Goal: Use online tool/utility: Utilize a website feature to perform a specific function

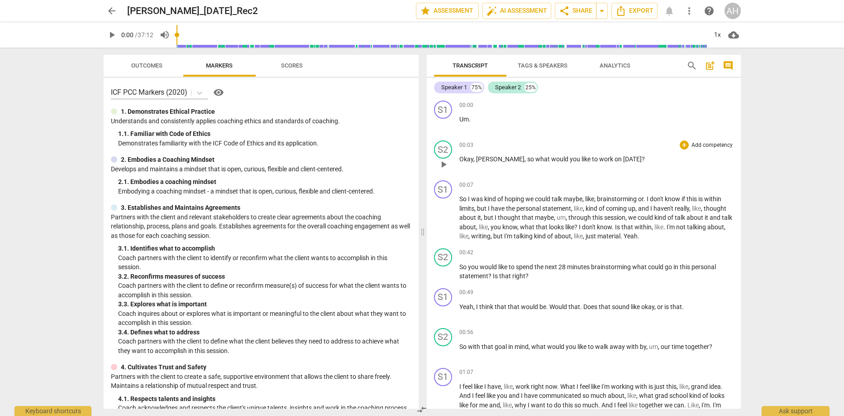
click at [471, 160] on span "Okay" at bounding box center [466, 158] width 14 height 7
click at [444, 215] on span "play_arrow" at bounding box center [443, 218] width 11 height 11
click at [445, 218] on span "pause" at bounding box center [443, 218] width 11 height 11
click at [445, 218] on span "play_arrow" at bounding box center [443, 218] width 11 height 11
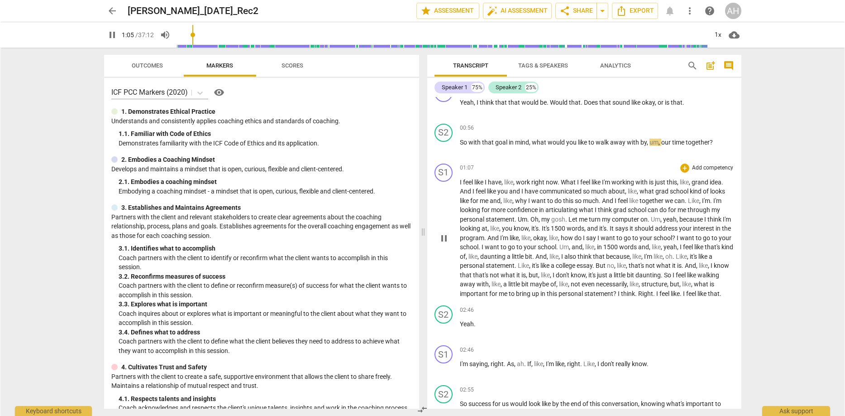
scroll to position [206, 0]
click at [566, 179] on span "What" at bounding box center [568, 180] width 16 height 7
click at [693, 199] on span "Like" at bounding box center [693, 198] width 11 height 7
type input "86"
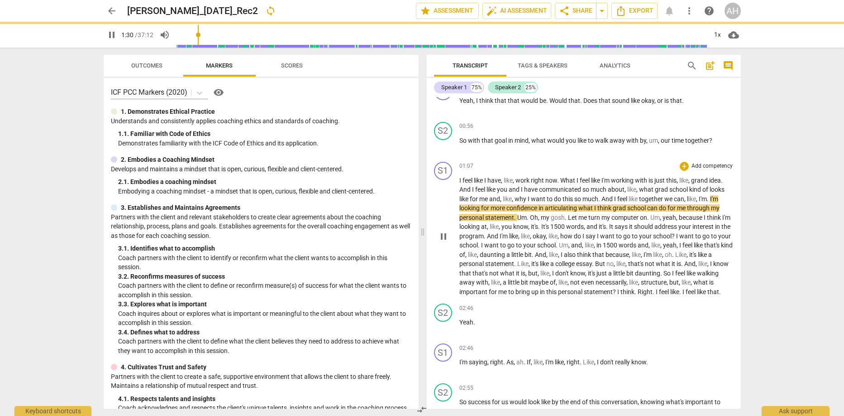
click at [710, 199] on span "." at bounding box center [708, 198] width 3 height 7
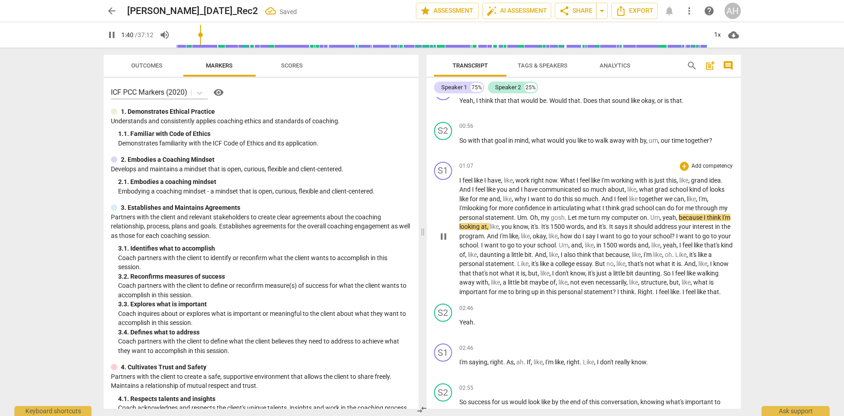
click at [497, 182] on span "have" at bounding box center [495, 180] width 14 height 7
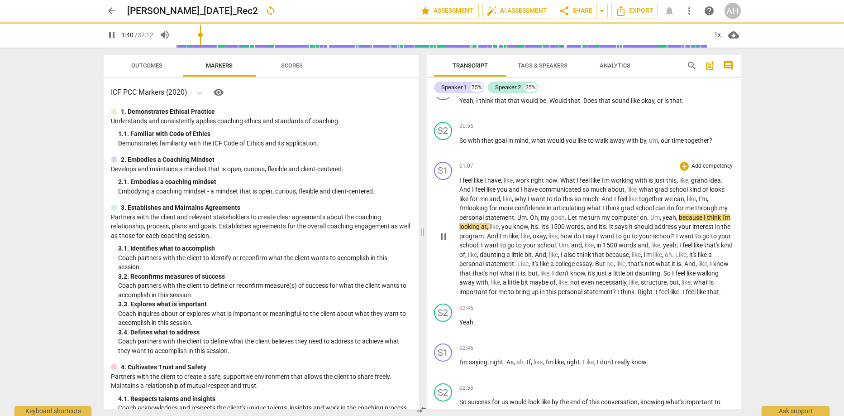
click at [497, 182] on span "have" at bounding box center [495, 180] width 14 height 7
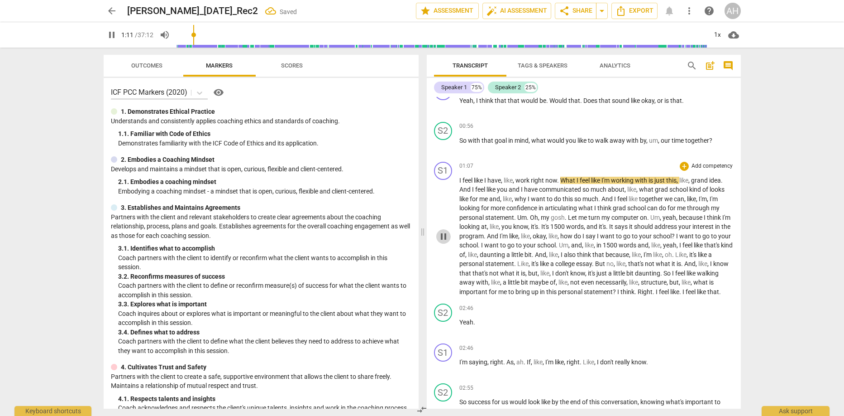
click at [443, 240] on span "pause" at bounding box center [443, 236] width 11 height 11
type input "72"
click at [569, 181] on span "What" at bounding box center [568, 180] width 16 height 7
click at [445, 240] on span "play_arrow" at bounding box center [443, 236] width 11 height 11
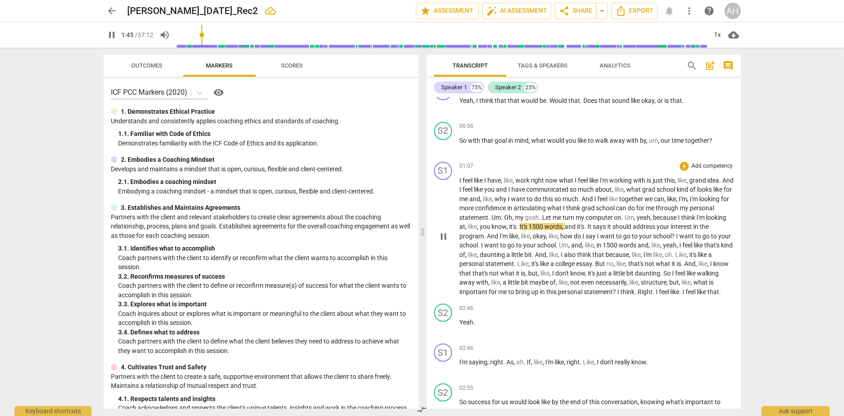
click at [529, 227] on span "It's" at bounding box center [524, 226] width 9 height 7
type input "107"
click at [591, 228] on span "It" at bounding box center [587, 226] width 5 height 7
click at [442, 240] on span "pause" at bounding box center [443, 236] width 11 height 11
click at [443, 240] on span "play_arrow" at bounding box center [443, 236] width 11 height 11
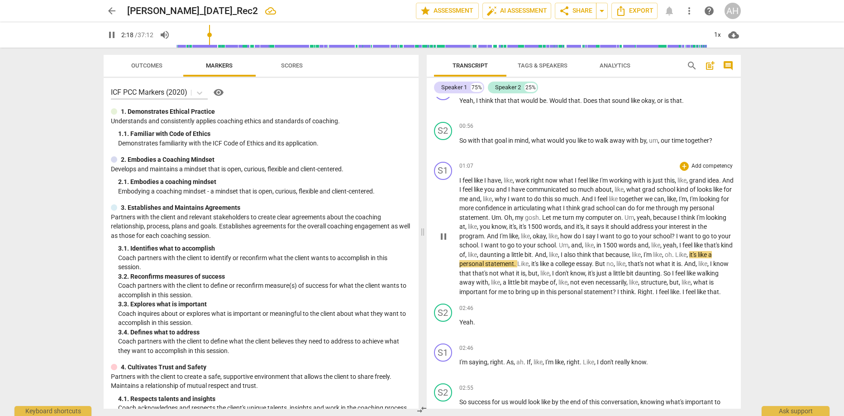
click at [687, 255] on span "Like" at bounding box center [680, 254] width 11 height 7
type input "139"
click at [529, 263] on span "Like" at bounding box center [522, 263] width 11 height 7
click at [446, 239] on span "pause" at bounding box center [443, 236] width 11 height 11
click at [447, 239] on span "play_arrow" at bounding box center [444, 236] width 11 height 11
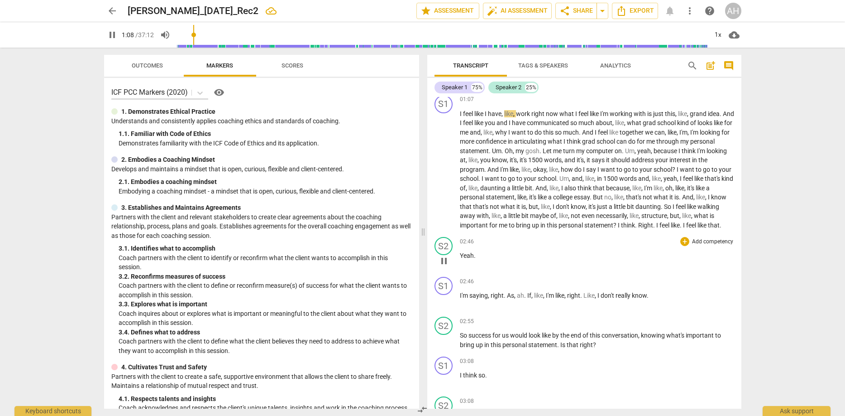
scroll to position [289, 0]
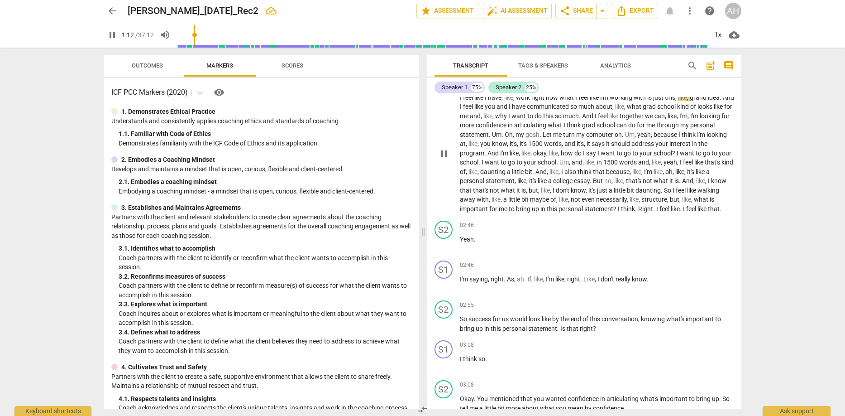
click at [698, 212] on span "like" at bounding box center [703, 208] width 10 height 7
click at [447, 250] on span "pause" at bounding box center [444, 244] width 11 height 11
type input "171"
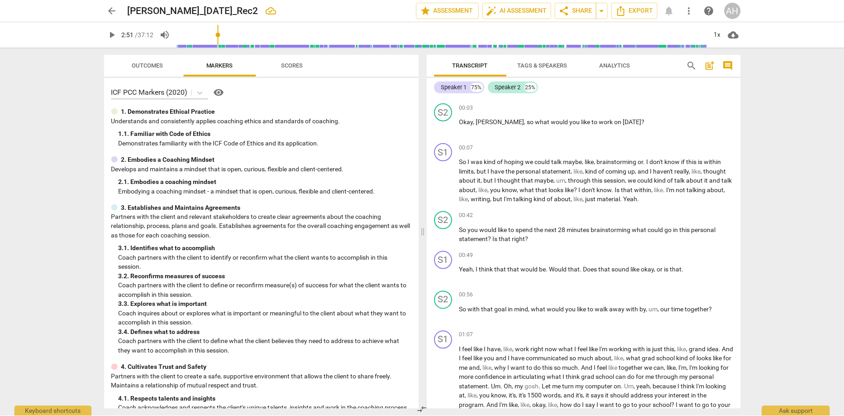
scroll to position [0, 0]
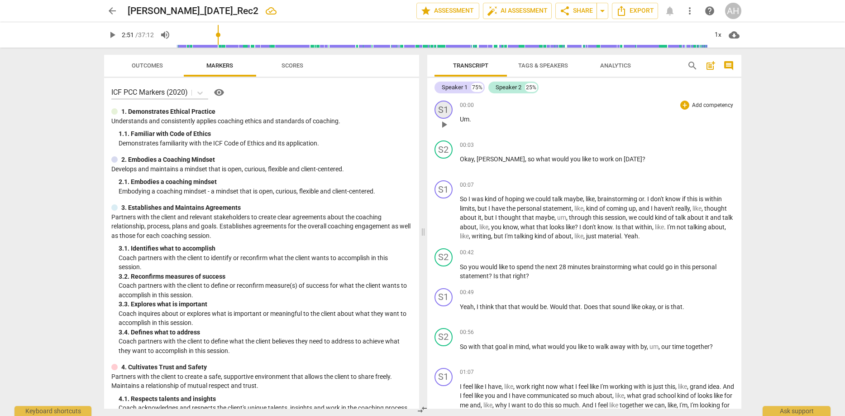
click at [444, 107] on div "S1" at bounding box center [444, 109] width 18 height 18
click at [444, 107] on div at bounding box center [422, 208] width 845 height 416
click at [445, 151] on div "S2" at bounding box center [444, 149] width 18 height 18
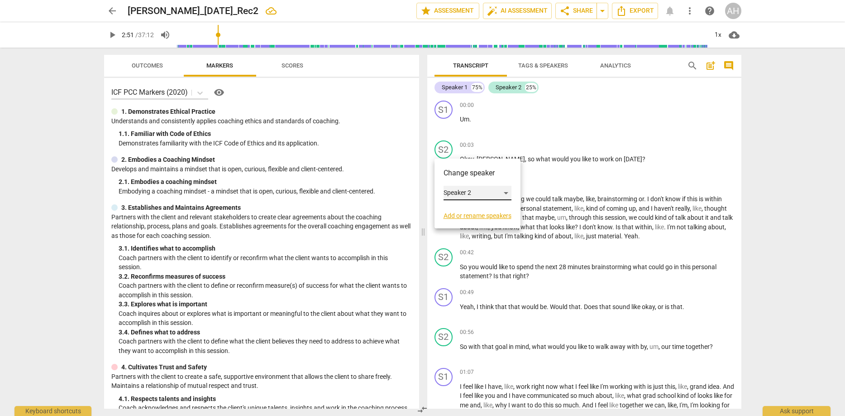
click at [458, 192] on div "Speaker 2" at bounding box center [478, 193] width 68 height 14
click at [459, 192] on li "Speaker 2" at bounding box center [478, 192] width 69 height 17
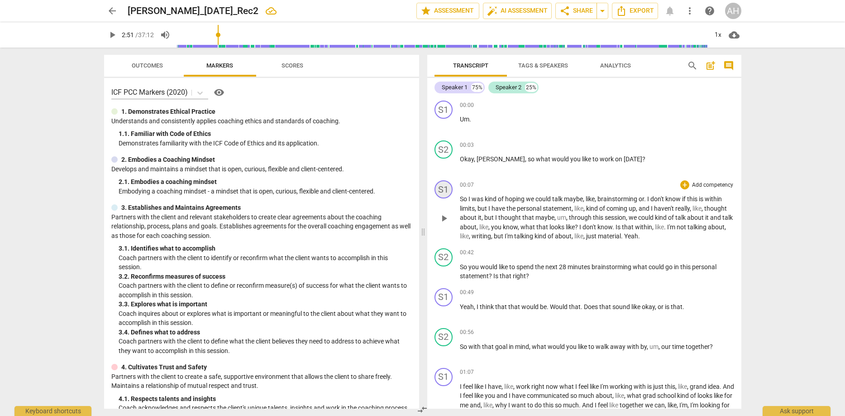
click at [449, 187] on div "S1" at bounding box center [444, 189] width 18 height 18
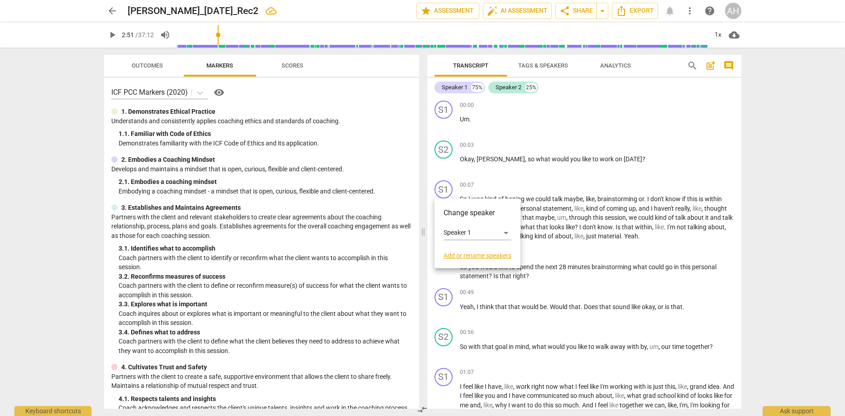
click at [483, 254] on link "Add or rename speakers" at bounding box center [478, 255] width 68 height 7
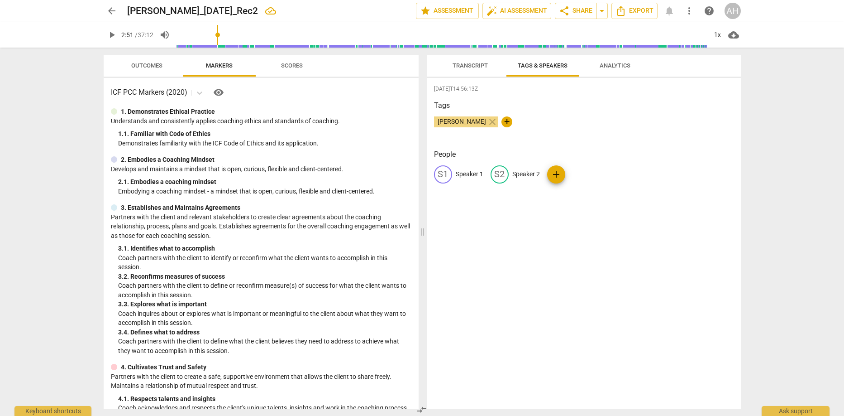
click at [461, 68] on span "Transcript" at bounding box center [470, 65] width 35 height 7
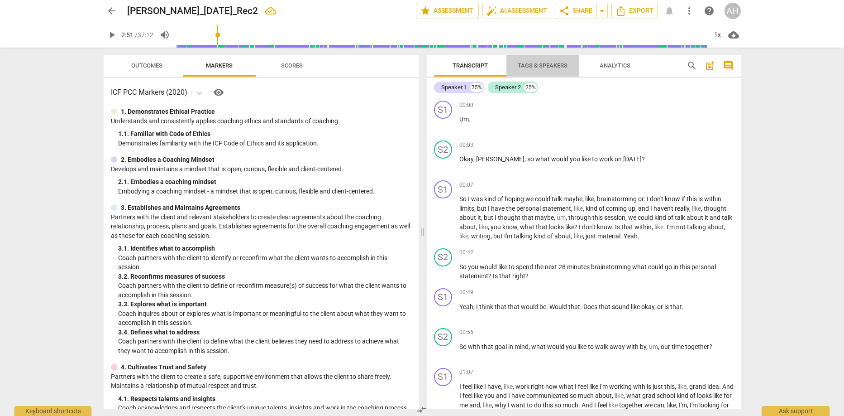
click at [529, 65] on span "Tags & Speakers" at bounding box center [543, 65] width 50 height 7
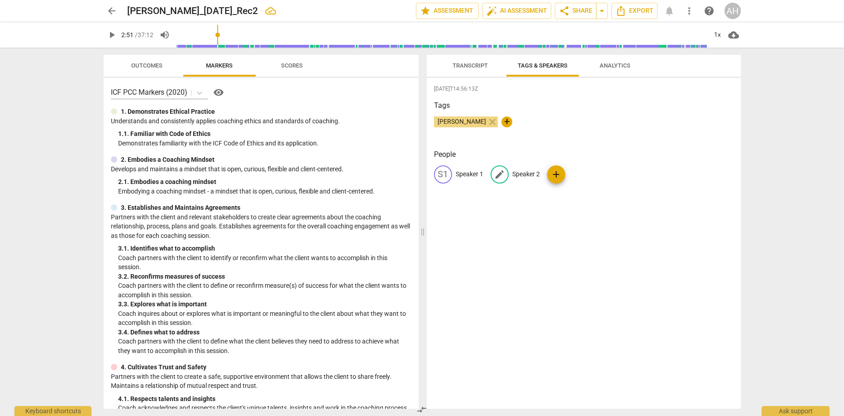
click at [519, 172] on p "Speaker 2" at bounding box center [526, 174] width 28 height 10
type input "Coach"
click at [460, 170] on p "Speaker 1" at bounding box center [470, 174] width 28 height 10
type input "Client"
click at [539, 250] on div "[DATE]T14:56:13Z Tags [PERSON_NAME] close + People edit Client delete CO Coach …" at bounding box center [584, 243] width 314 height 330
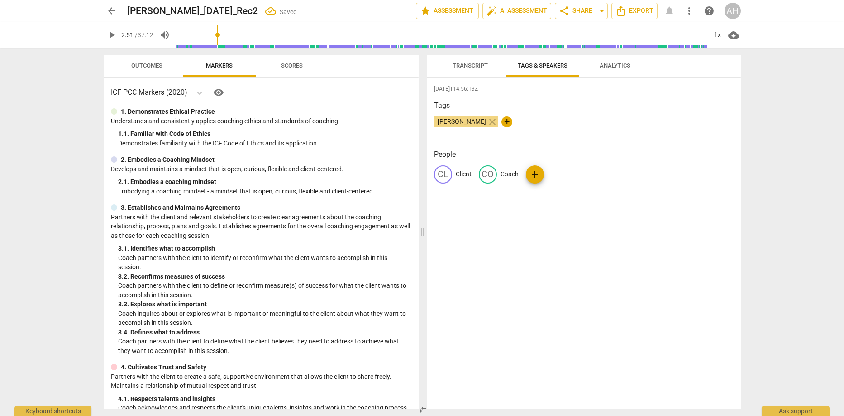
click at [471, 61] on span "Transcript" at bounding box center [470, 66] width 57 height 12
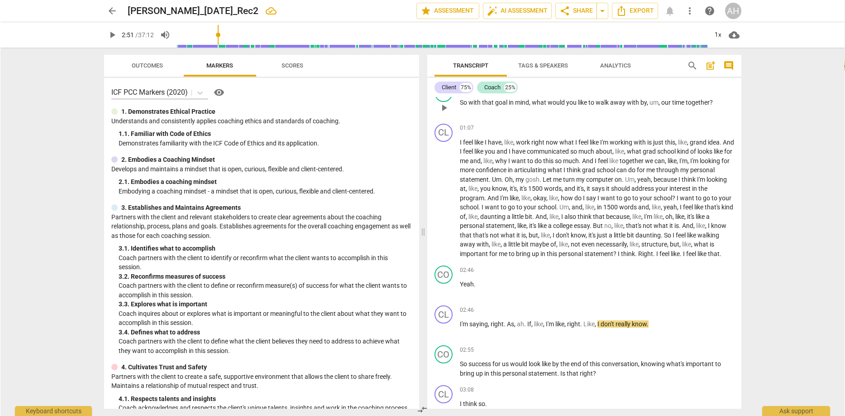
scroll to position [246, 0]
click at [474, 285] on span "." at bounding box center [475, 281] width 2 height 7
click at [459, 285] on span "Yeah" at bounding box center [466, 281] width 14 height 7
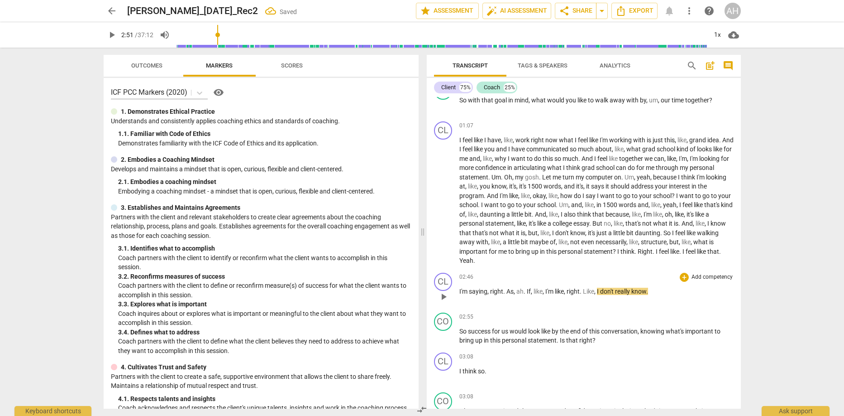
click at [459, 291] on span "I'm" at bounding box center [464, 290] width 10 height 7
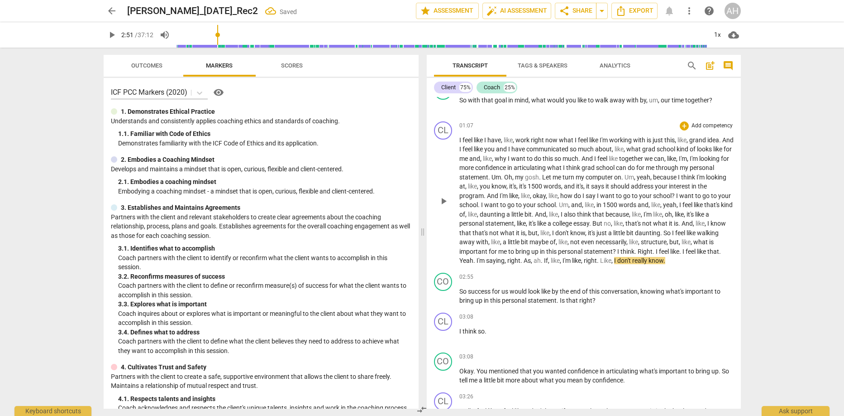
click at [708, 255] on span "that" at bounding box center [714, 251] width 12 height 7
click at [445, 201] on span "pause" at bounding box center [443, 201] width 11 height 11
type input "169"
click at [531, 258] on span "As" at bounding box center [527, 260] width 7 height 7
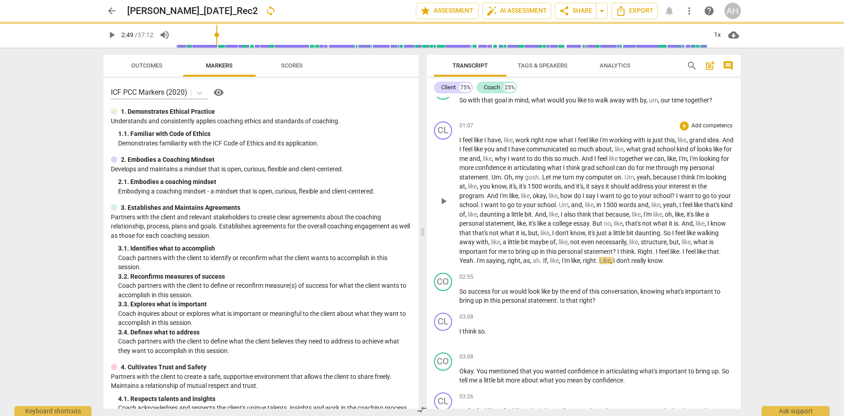
click at [543, 263] on span "." at bounding box center [541, 260] width 3 height 7
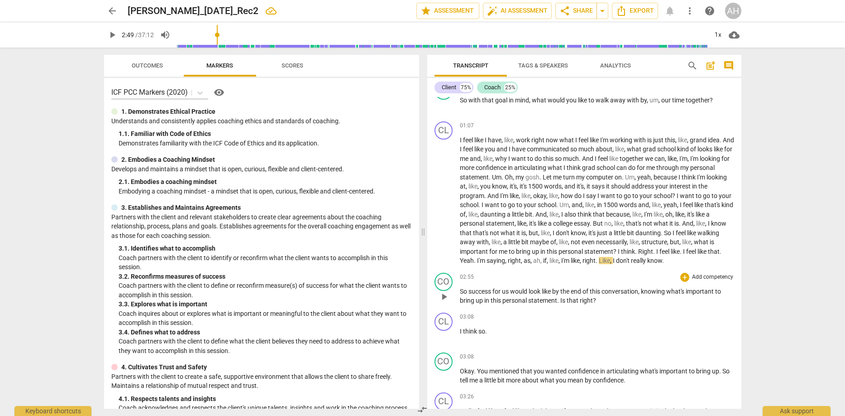
click at [464, 290] on span "So" at bounding box center [464, 290] width 9 height 7
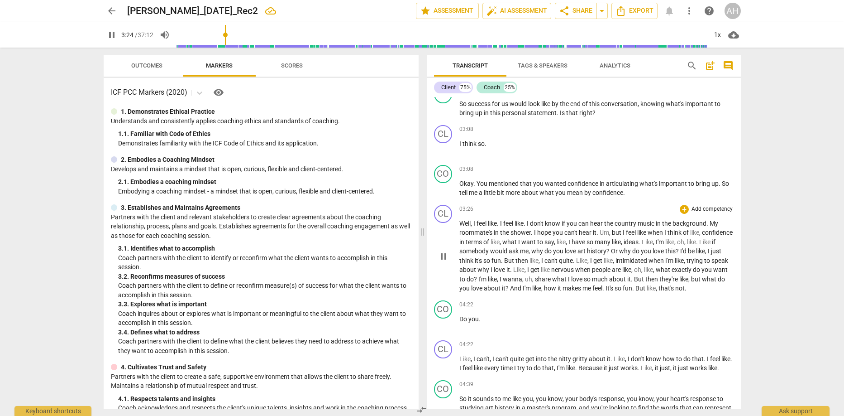
scroll to position [459, 0]
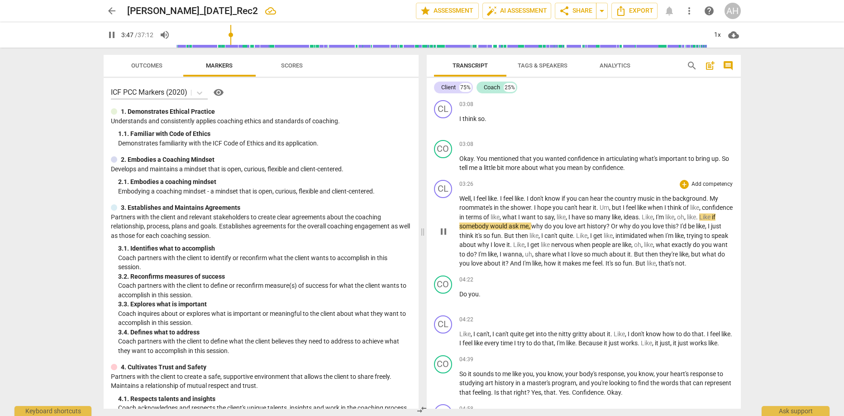
click at [699, 220] on span "Like" at bounding box center [705, 216] width 13 height 7
type input "230"
click at [502, 264] on span "about" at bounding box center [493, 262] width 18 height 7
click at [588, 235] on span "Like" at bounding box center [581, 235] width 11 height 7
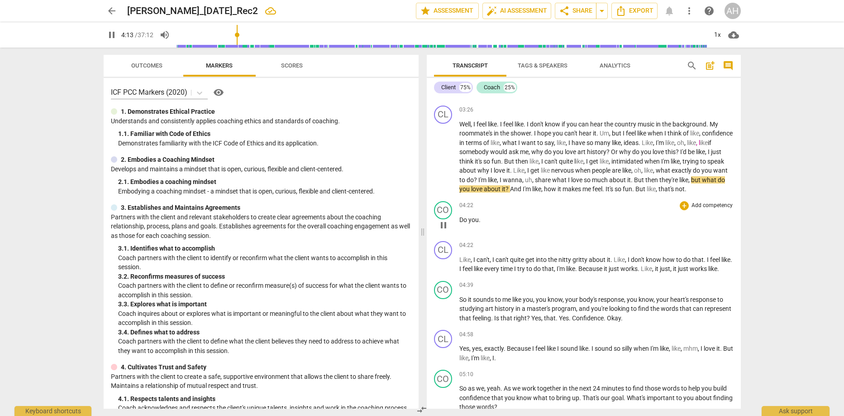
scroll to position [543, 0]
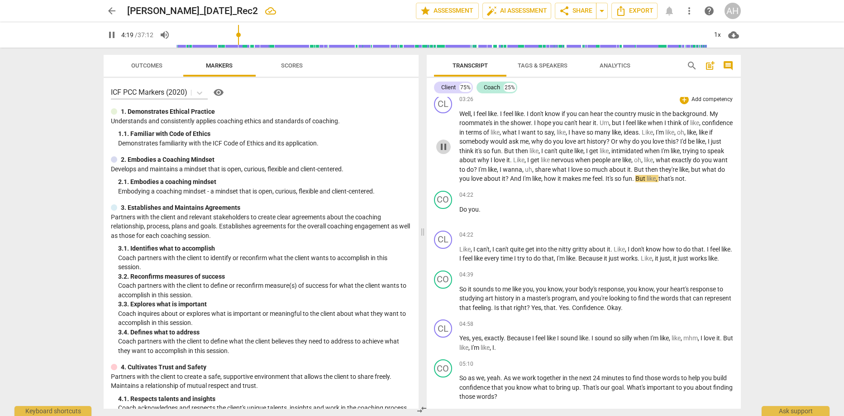
click at [442, 151] on span "pause" at bounding box center [443, 146] width 11 height 11
type input "260"
